Goal: Information Seeking & Learning: Check status

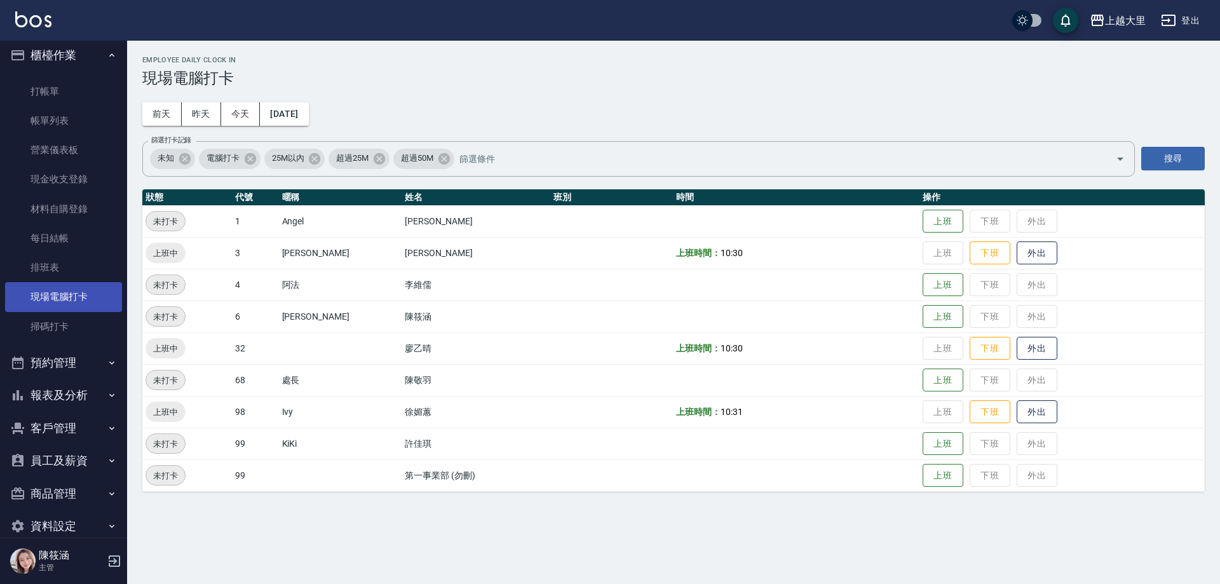
scroll to position [27, 0]
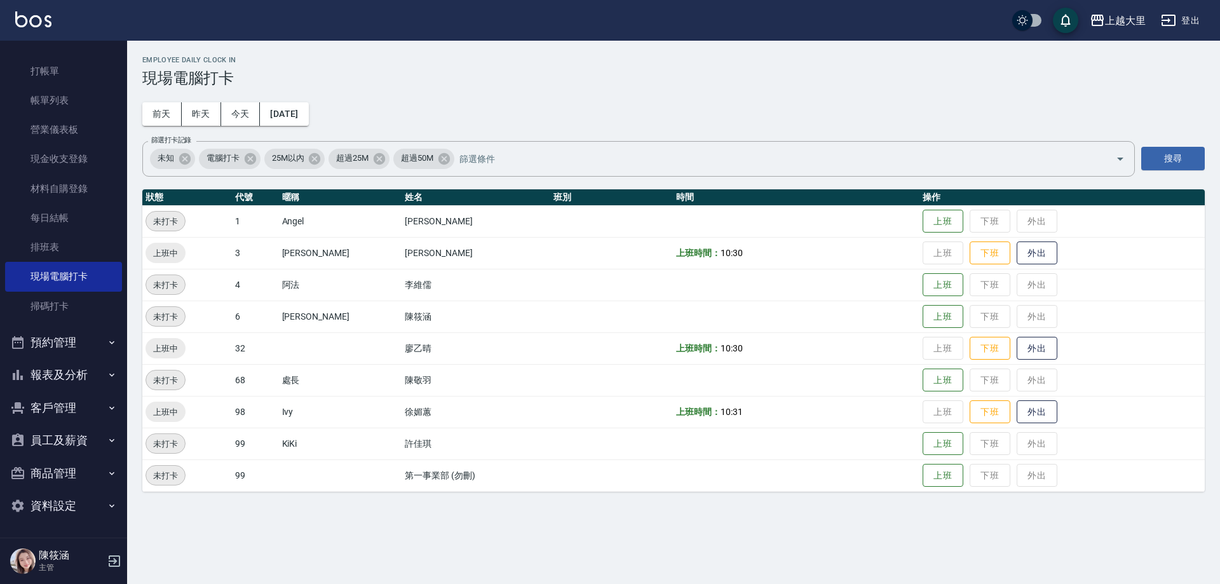
click at [60, 452] on button "員工及薪資" at bounding box center [63, 440] width 117 height 33
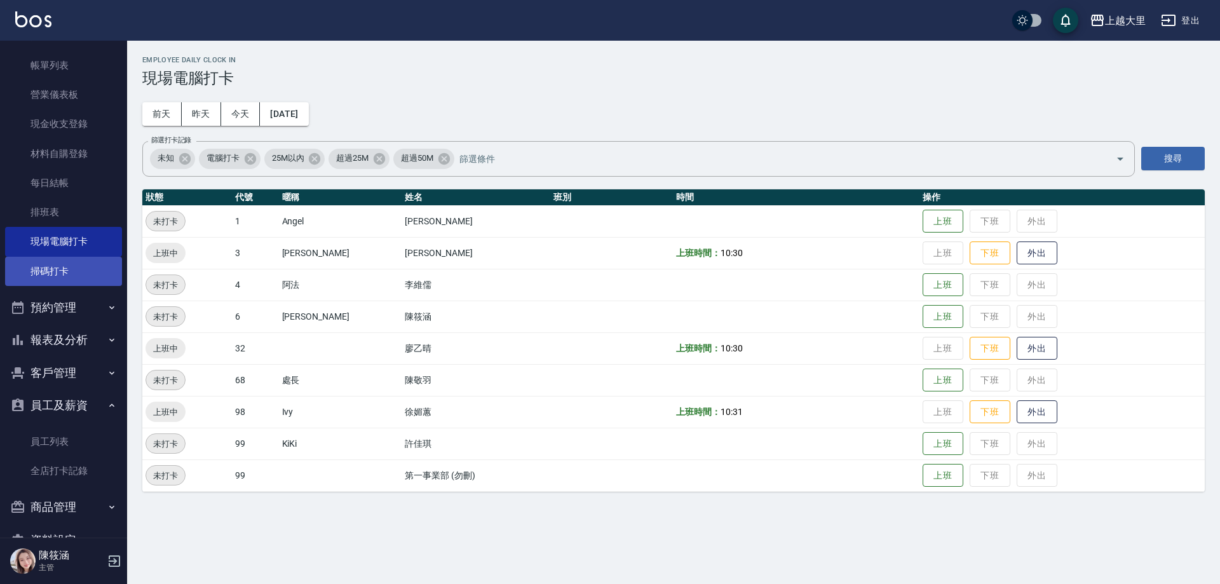
scroll to position [96, 0]
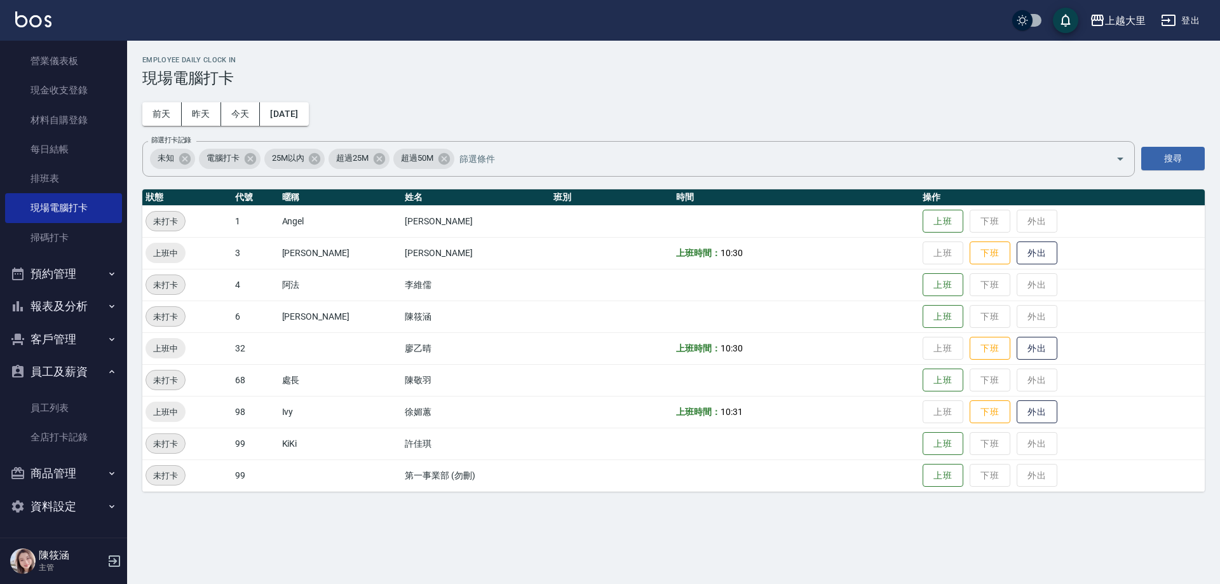
click at [82, 302] on button "報表及分析" at bounding box center [63, 306] width 117 height 33
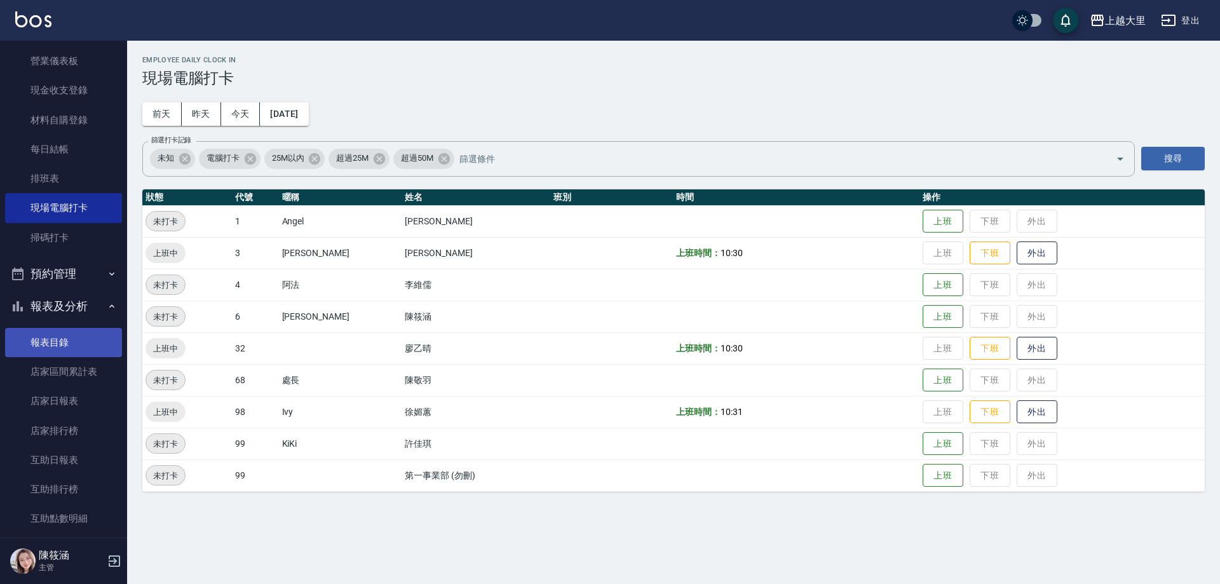
scroll to position [350, 0]
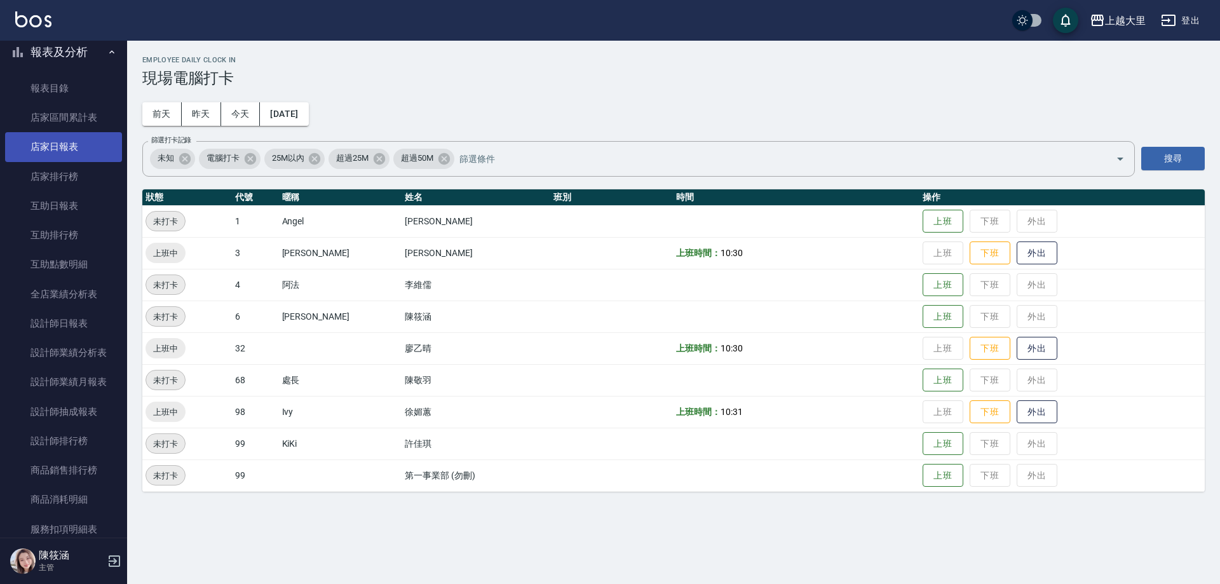
click at [77, 142] on link "店家日報表" at bounding box center [63, 146] width 117 height 29
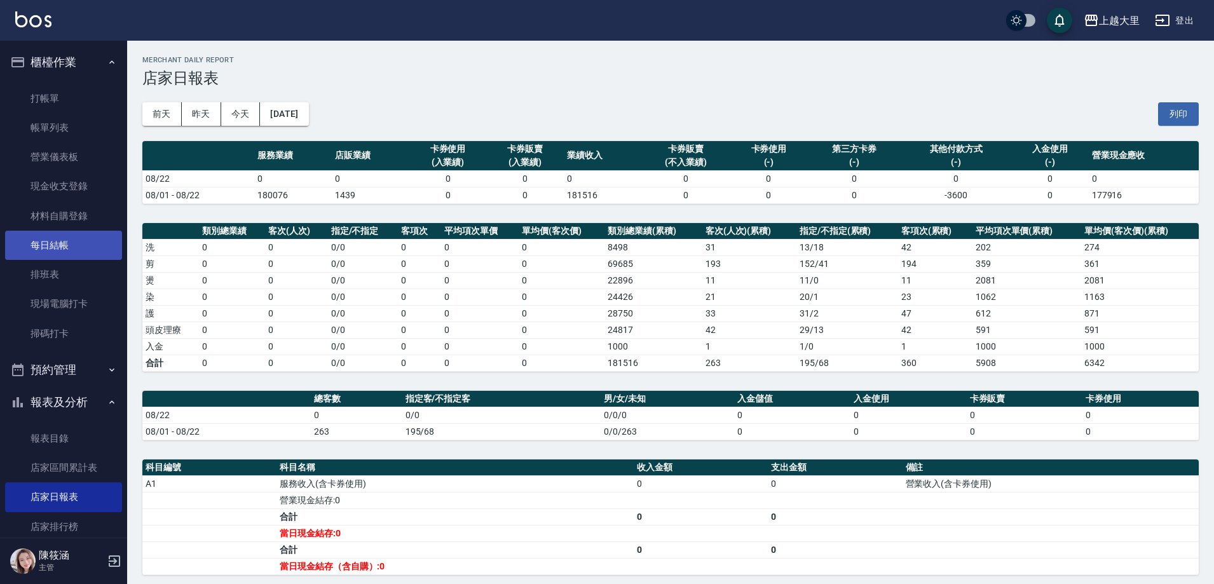
click at [58, 240] on link "每日結帳" at bounding box center [63, 245] width 117 height 29
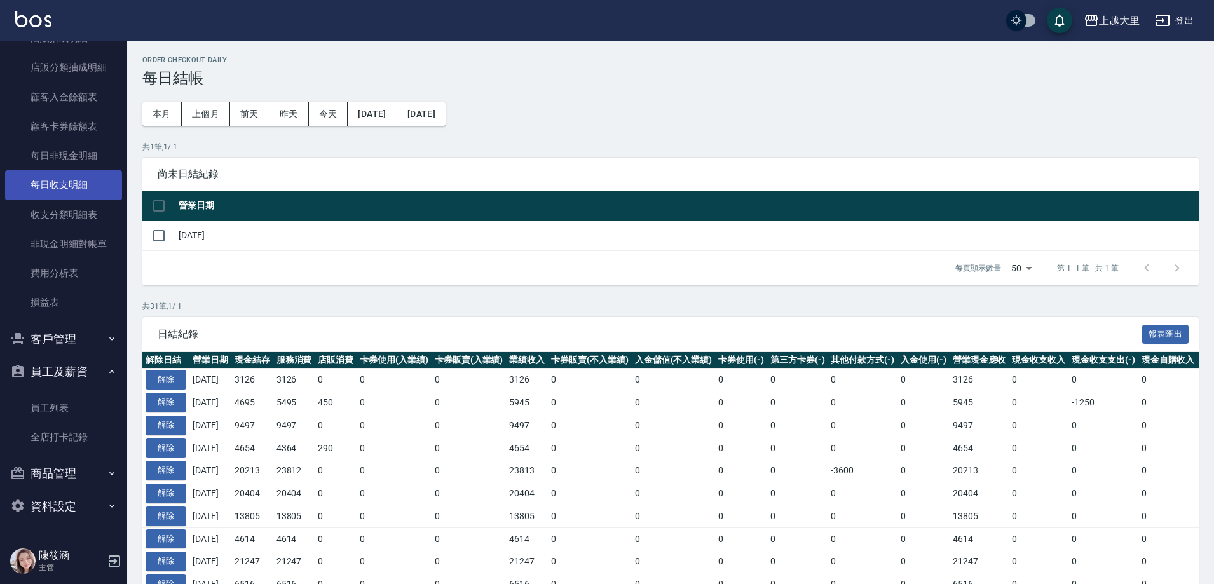
click at [61, 180] on link "每日收支明細" at bounding box center [63, 184] width 117 height 29
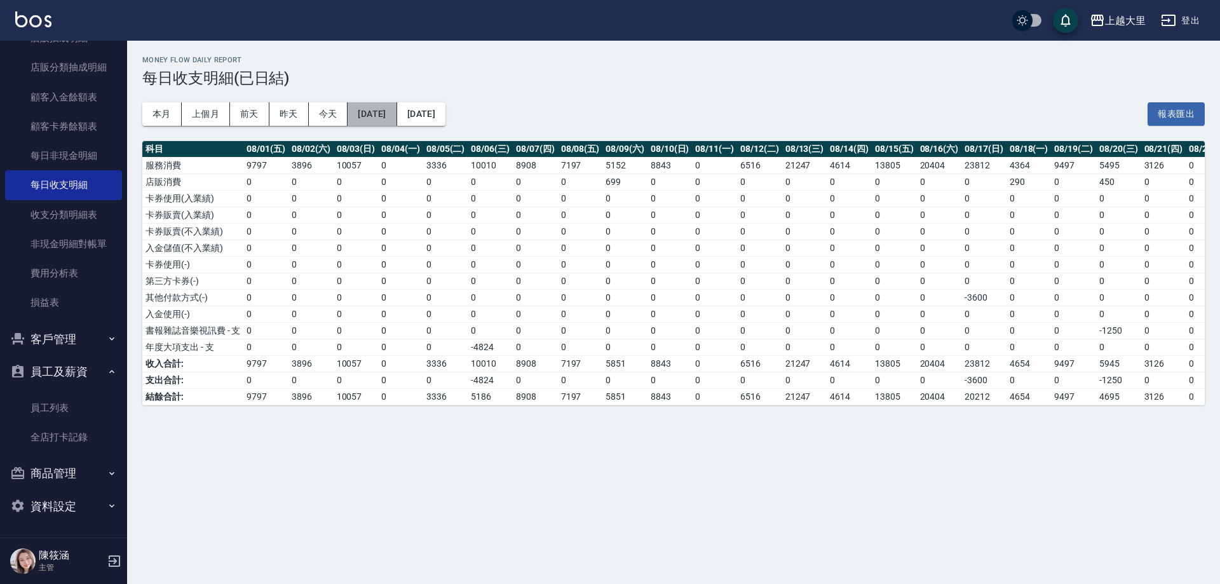
click at [374, 110] on button "[DATE]" at bounding box center [372, 114] width 49 height 24
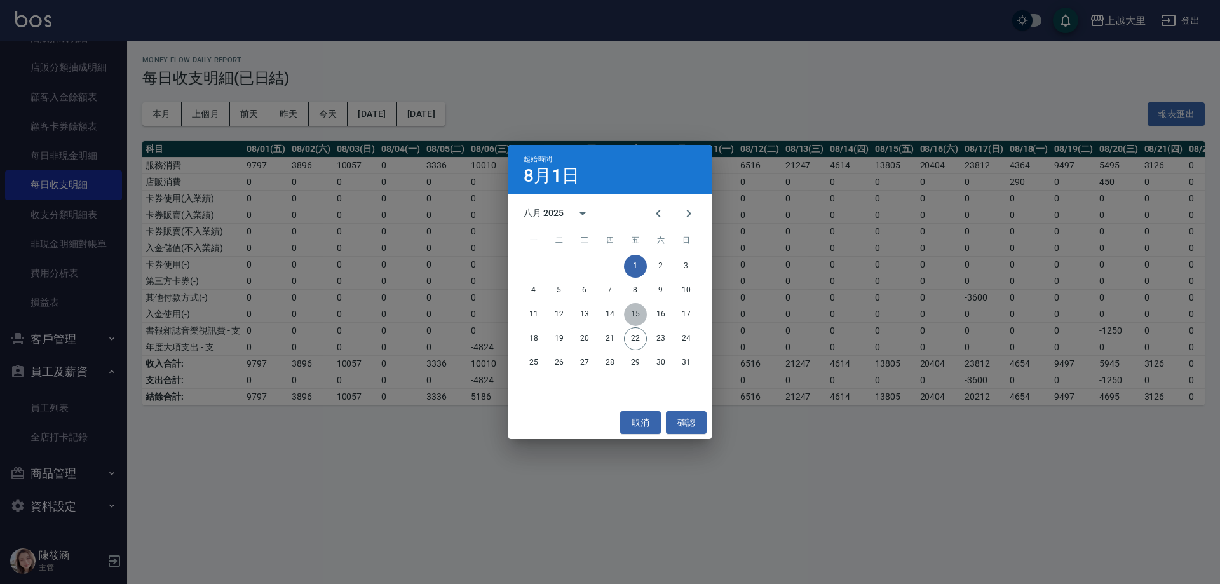
click at [639, 318] on button "15" at bounding box center [635, 314] width 23 height 23
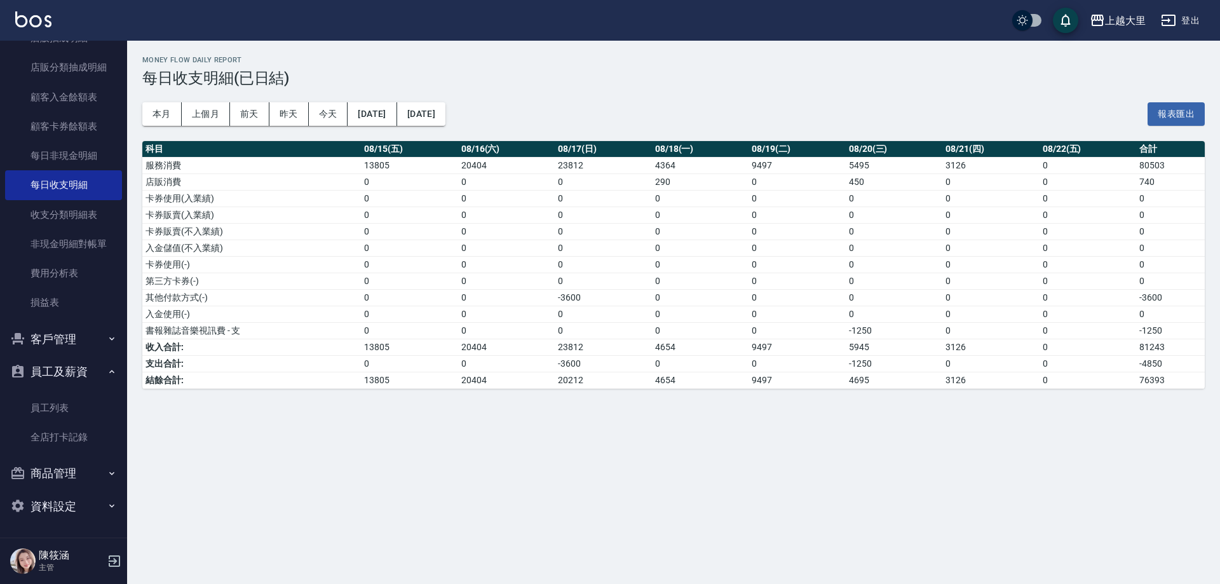
drag, startPoint x: 480, startPoint y: 376, endPoint x: 511, endPoint y: 373, distance: 31.9
click at [480, 377] on td "20404" at bounding box center [506, 380] width 97 height 17
click at [585, 370] on td "-3600" at bounding box center [603, 363] width 97 height 17
click at [647, 377] on td "20212" at bounding box center [603, 380] width 97 height 17
click at [796, 393] on div "Money Flow Daily Report 每日收支明細(已日結) 本月 上個月 [DATE] [DATE] [DATE] [DATE] [DATE] 報…" at bounding box center [673, 222] width 1093 height 363
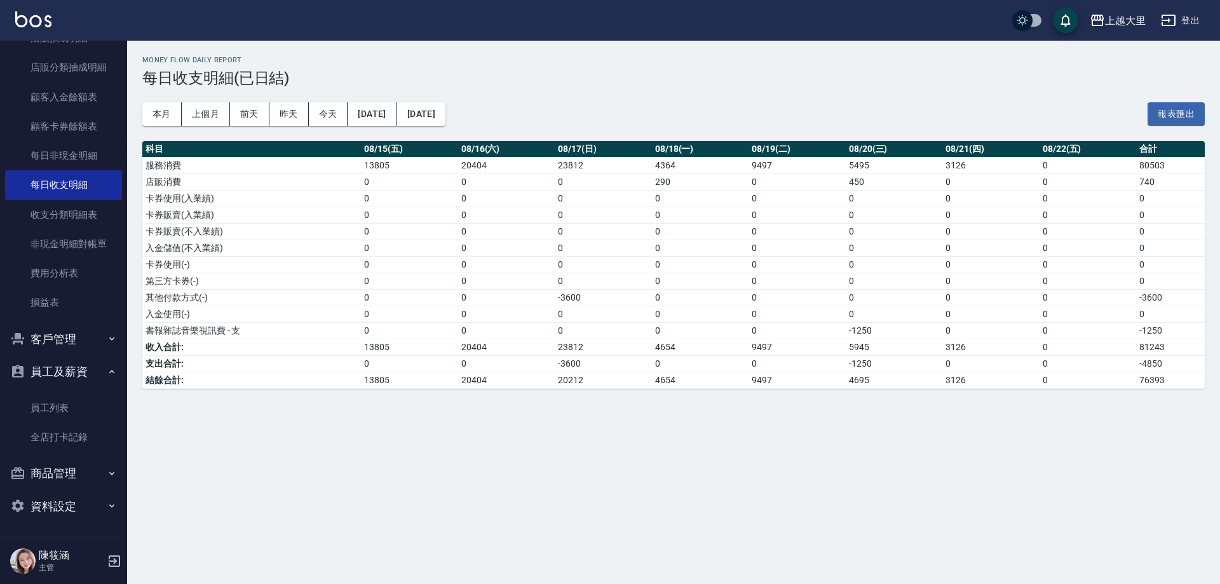
click at [837, 389] on div "Money Flow Daily Report 每日收支明細(已日結) 本月 上個月 [DATE] [DATE] [DATE] [DATE] [DATE] 報…" at bounding box center [673, 222] width 1093 height 363
click at [923, 379] on td "4695" at bounding box center [894, 380] width 97 height 17
